Goal: Navigation & Orientation: Understand site structure

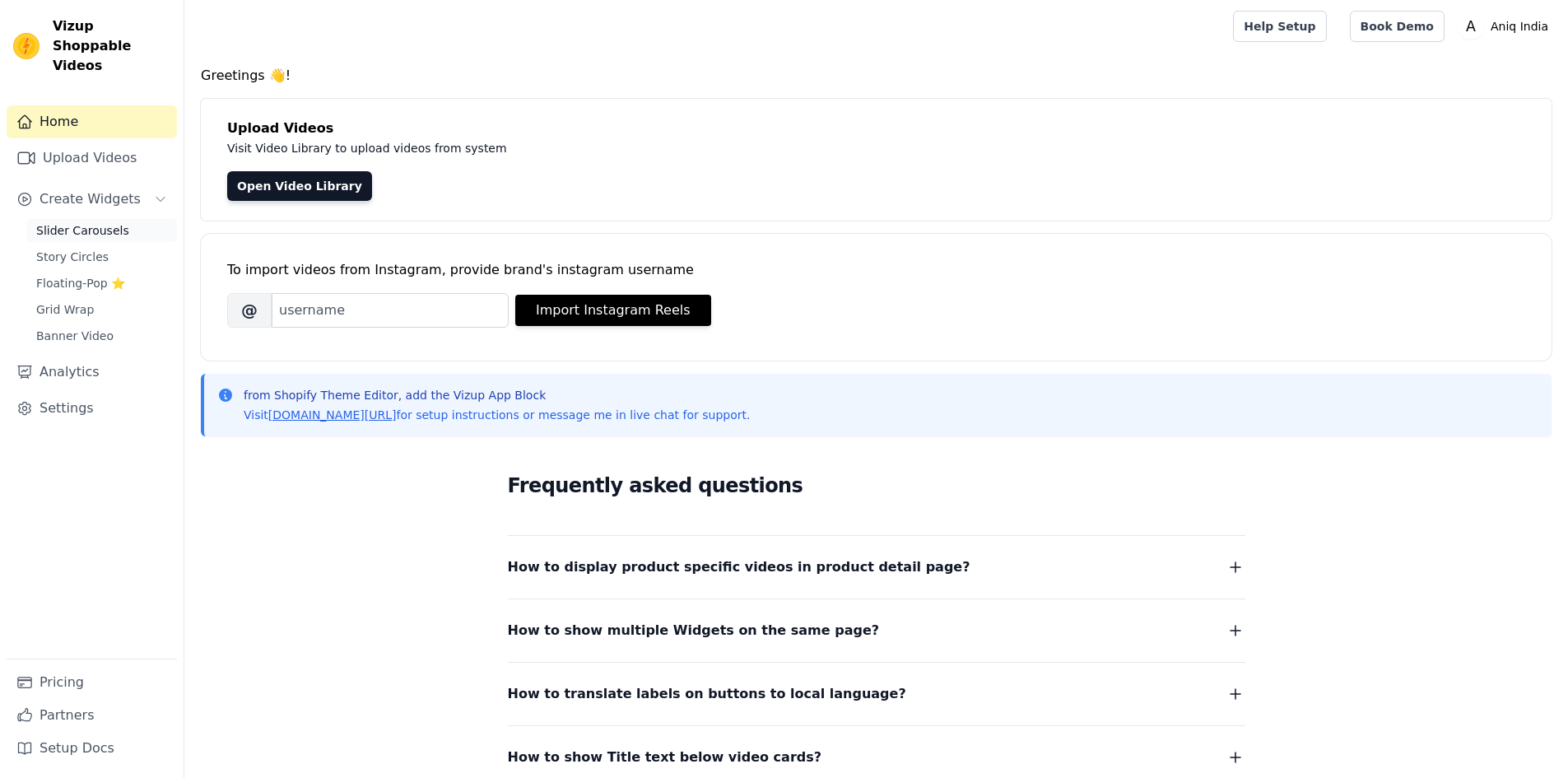
click at [83, 223] on span "Slider Carousels" at bounding box center [83, 230] width 93 height 16
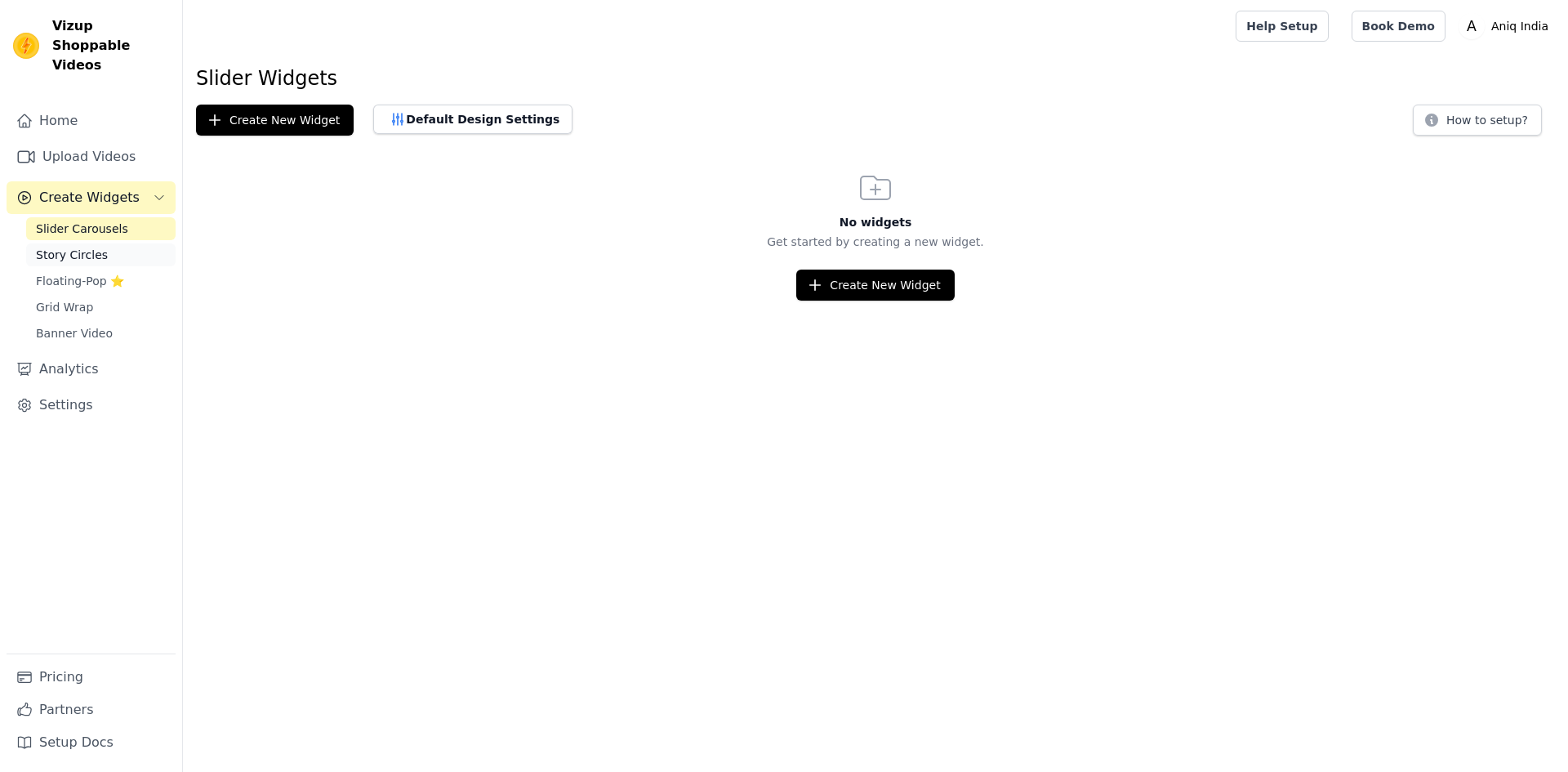
click at [74, 246] on span "Story Circles" at bounding box center [72, 254] width 72 height 16
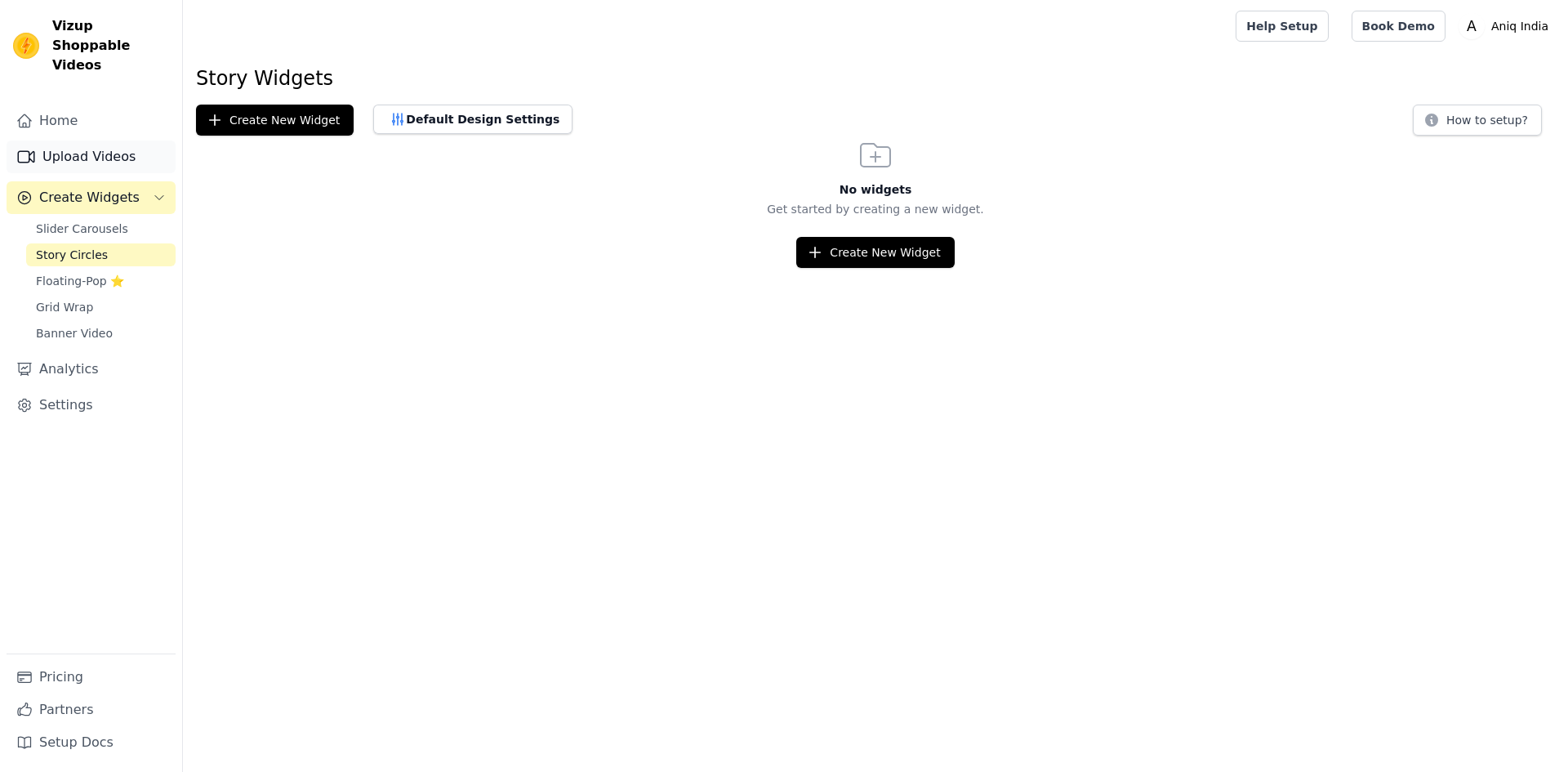
click at [63, 141] on link "Upload Videos" at bounding box center [91, 157] width 169 height 33
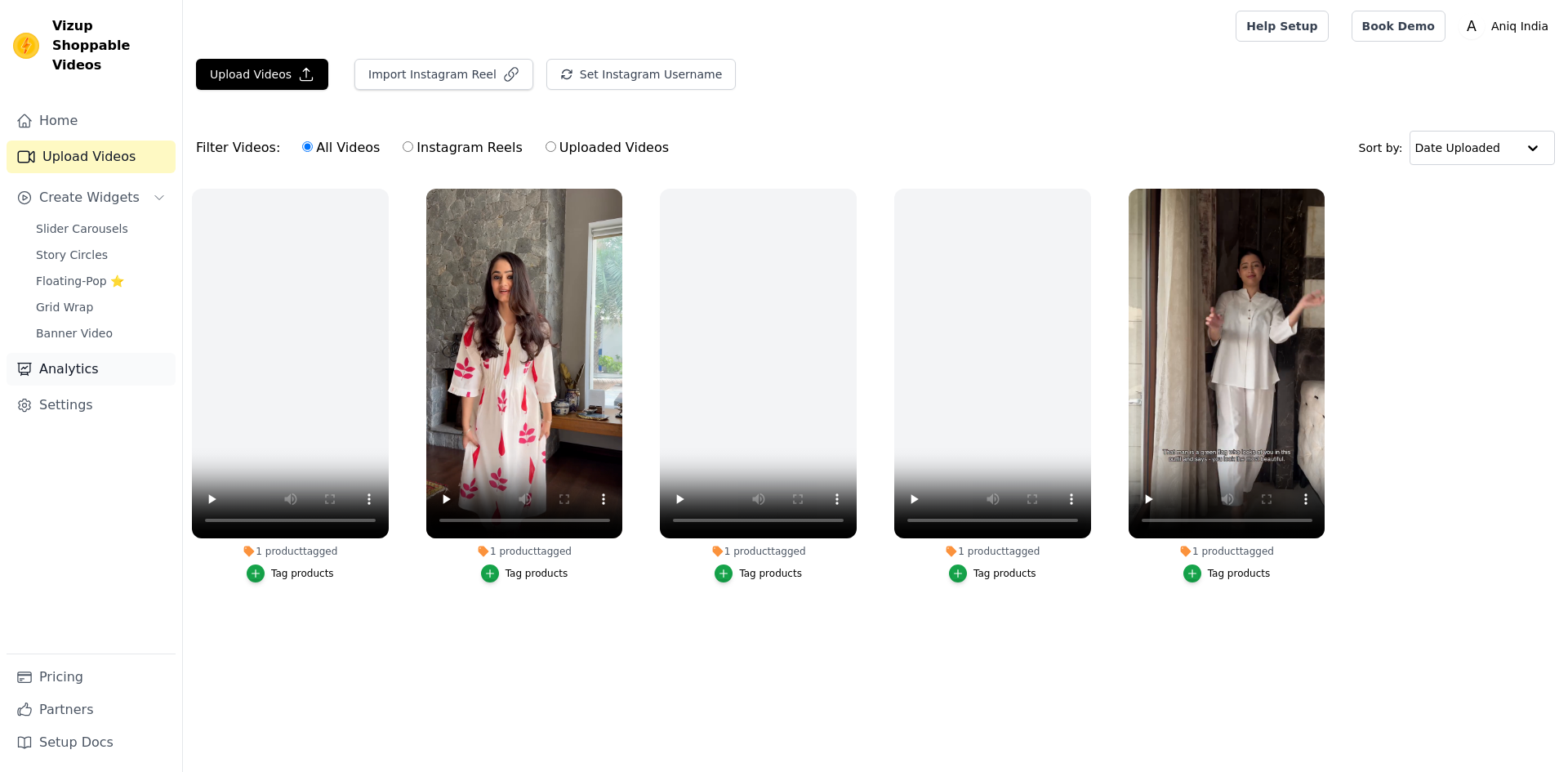
click at [46, 354] on link "Analytics" at bounding box center [91, 369] width 169 height 33
